Goal: Task Accomplishment & Management: Use online tool/utility

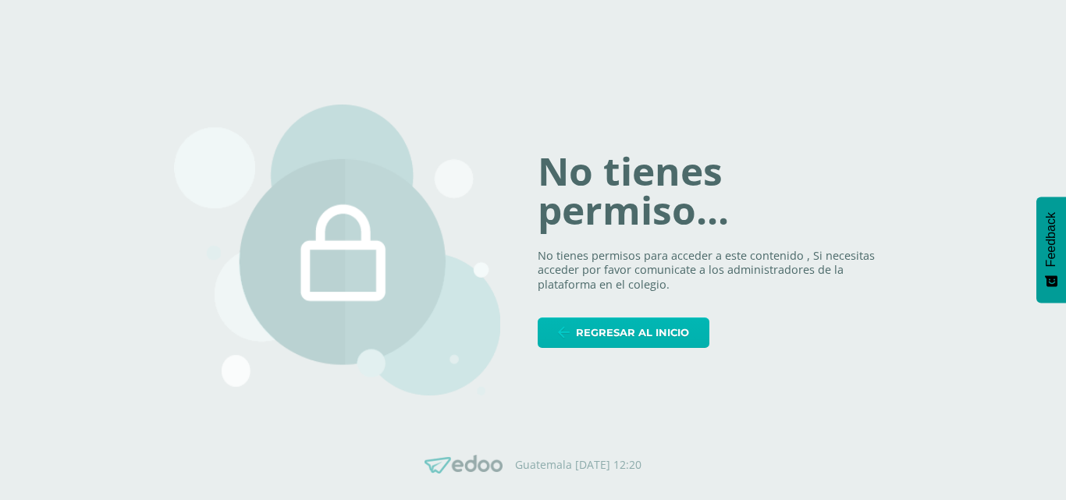
click at [593, 346] on span "Regresar al inicio" at bounding box center [632, 332] width 113 height 29
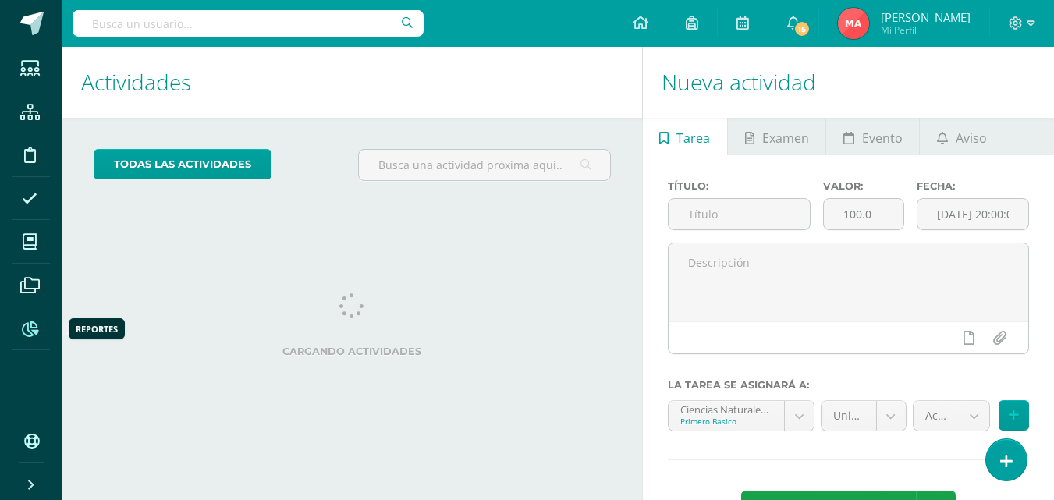
click at [22, 330] on icon at bounding box center [30, 329] width 16 height 16
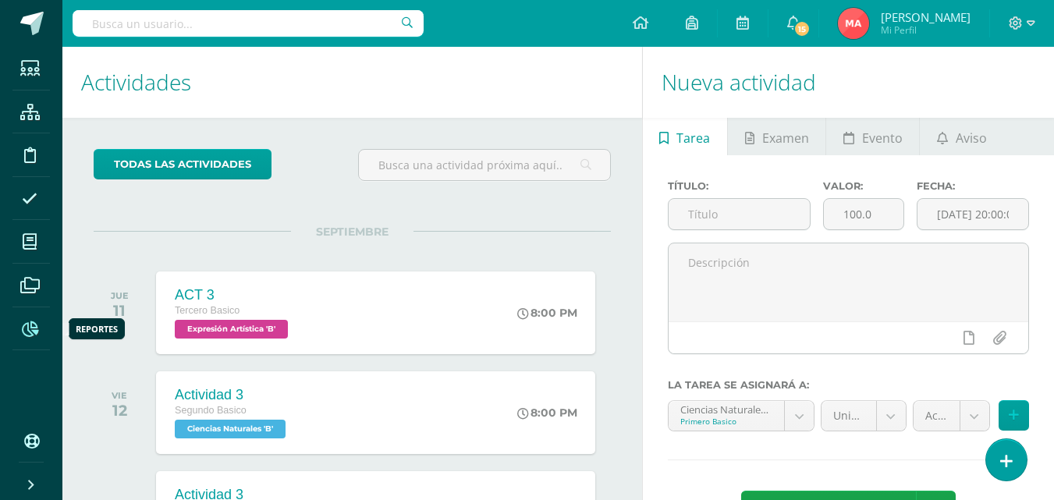
click at [27, 324] on icon at bounding box center [30, 329] width 16 height 16
click at [20, 330] on span at bounding box center [29, 328] width 35 height 35
click at [27, 328] on icon at bounding box center [30, 329] width 16 height 16
click at [48, 324] on link "Reportes" at bounding box center [30, 329] width 37 height 44
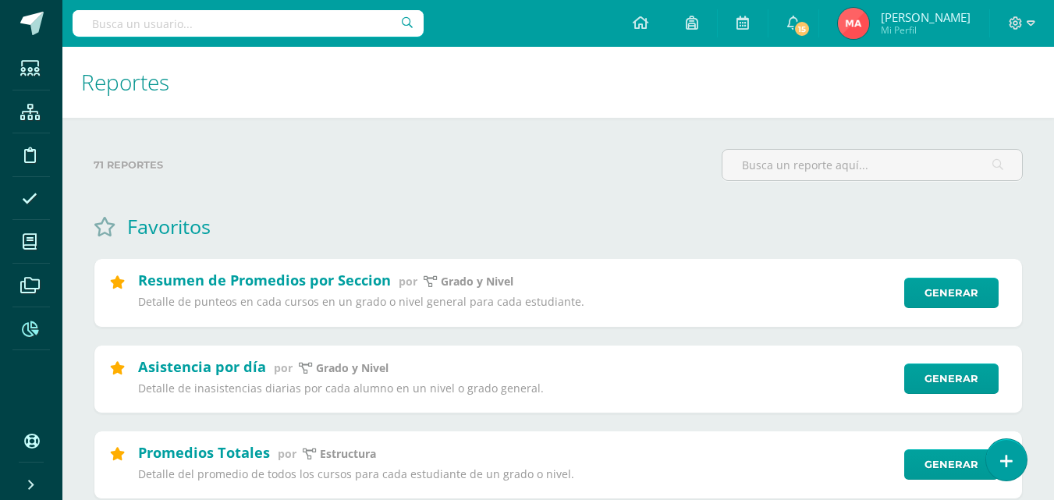
drag, startPoint x: 103, startPoint y: 425, endPoint x: 551, endPoint y: 172, distance: 514.7
click at [551, 172] on label "71 reportes" at bounding box center [402, 165] width 616 height 32
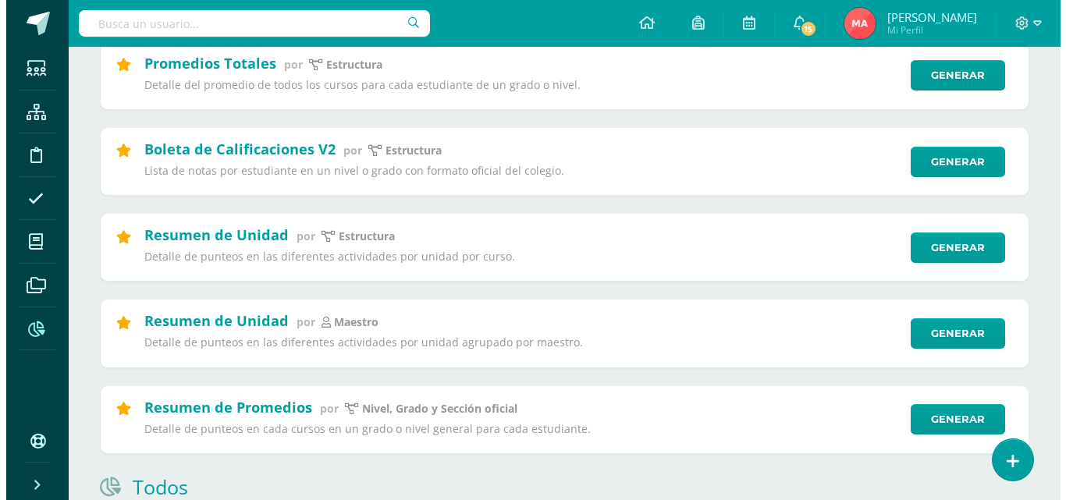
scroll to position [390, 0]
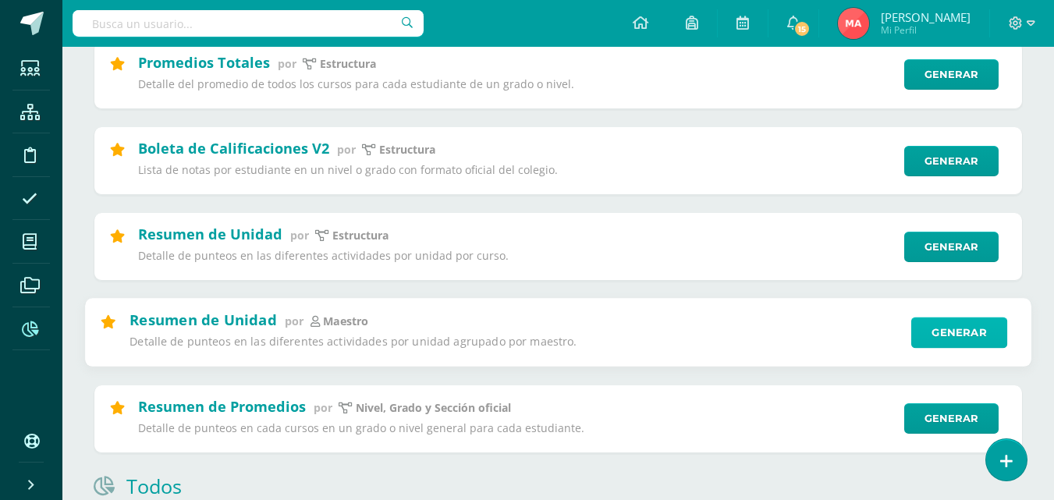
click at [982, 324] on link "Generar" at bounding box center [959, 333] width 96 height 31
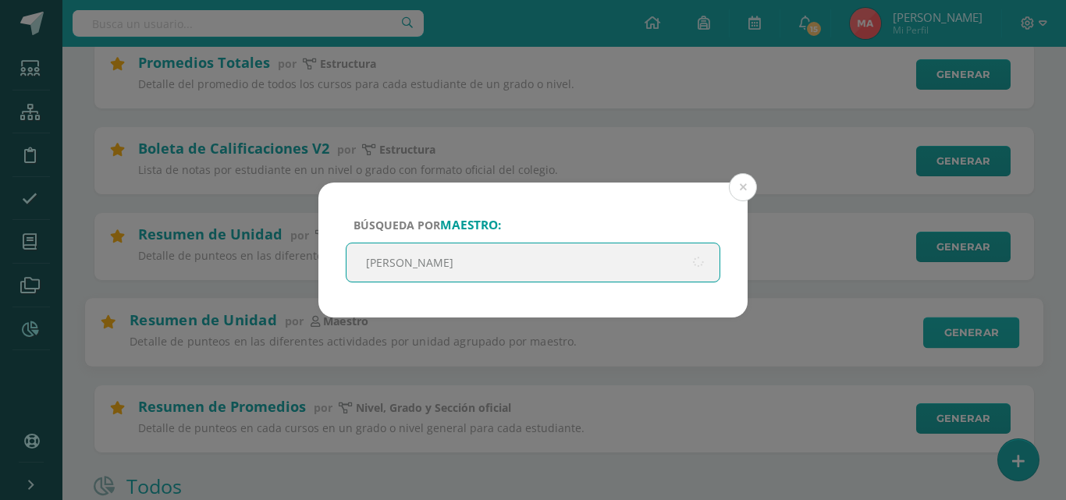
type input "[PERSON_NAME]"
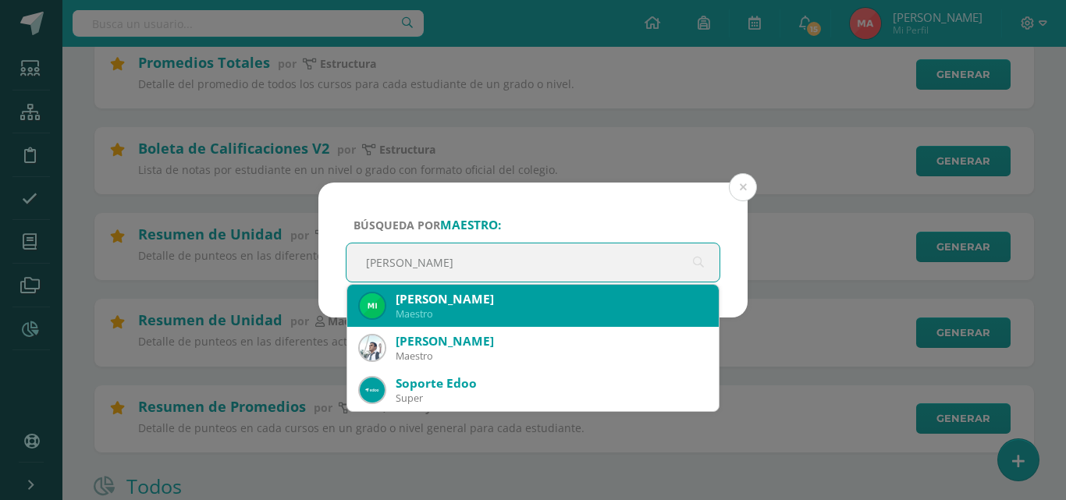
click at [679, 299] on div "[PERSON_NAME]" at bounding box center [551, 299] width 311 height 16
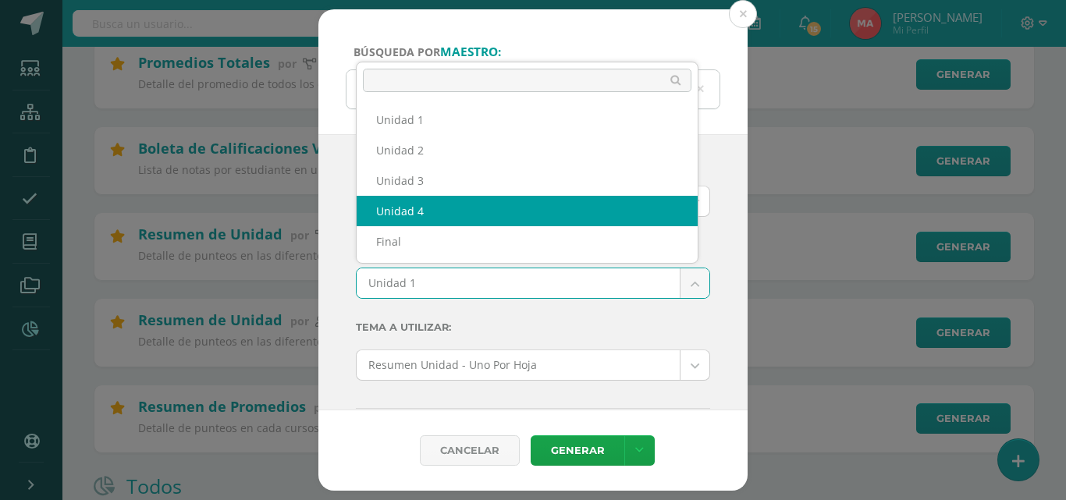
select select "Unidad 4"
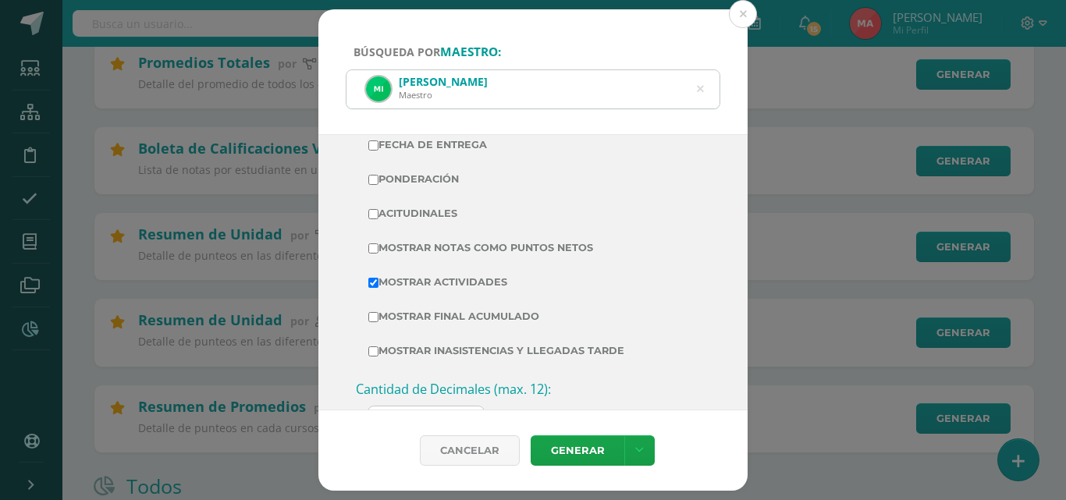
click at [378, 254] on label "Mostrar Notas Como Puntos Netos" at bounding box center [532, 248] width 329 height 22
click at [378, 254] on input "Mostrar Notas Como Puntos Netos" at bounding box center [373, 248] width 10 height 10
checkbox input "true"
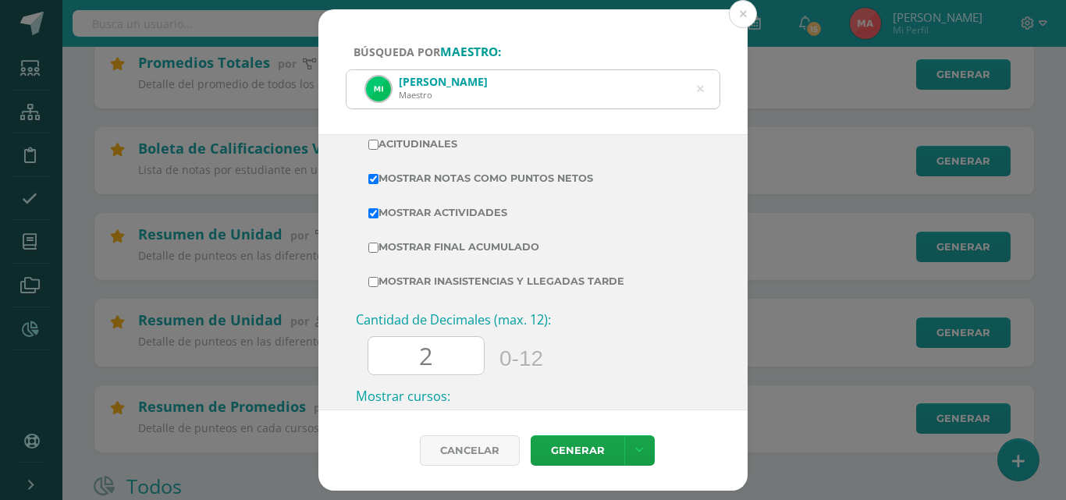
scroll to position [546, 0]
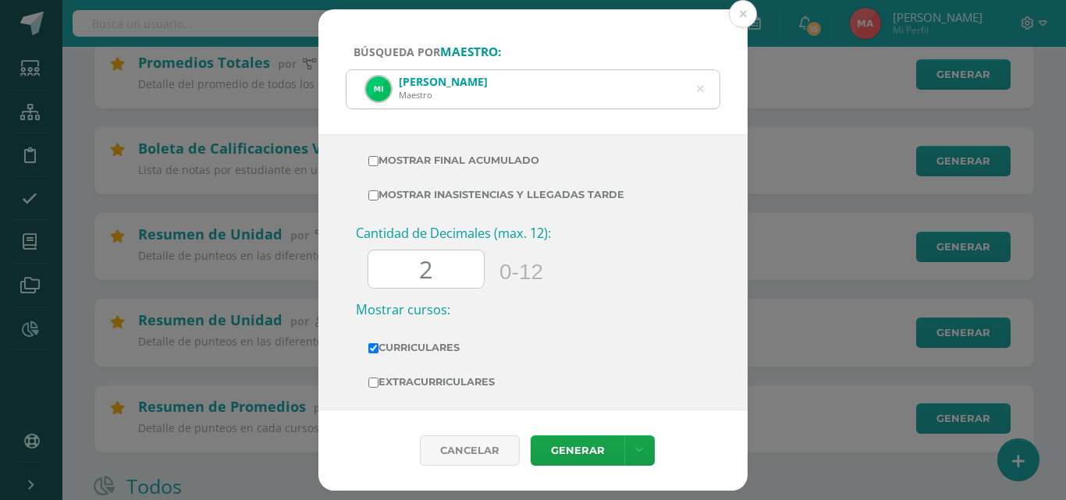
click at [439, 286] on input "2" at bounding box center [425, 269] width 115 height 38
type input "0"
click at [559, 460] on link "Generar" at bounding box center [578, 450] width 94 height 30
